Goal: Task Accomplishment & Management: Complete application form

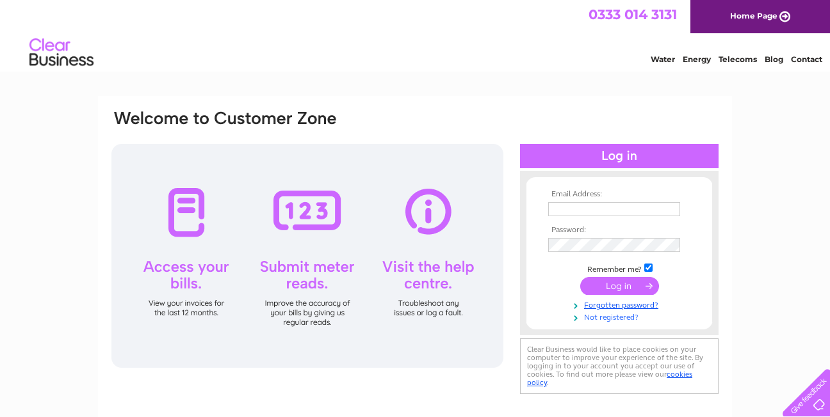
click at [619, 318] on link "Not registered?" at bounding box center [620, 317] width 145 height 12
